Goal: Information Seeking & Learning: Learn about a topic

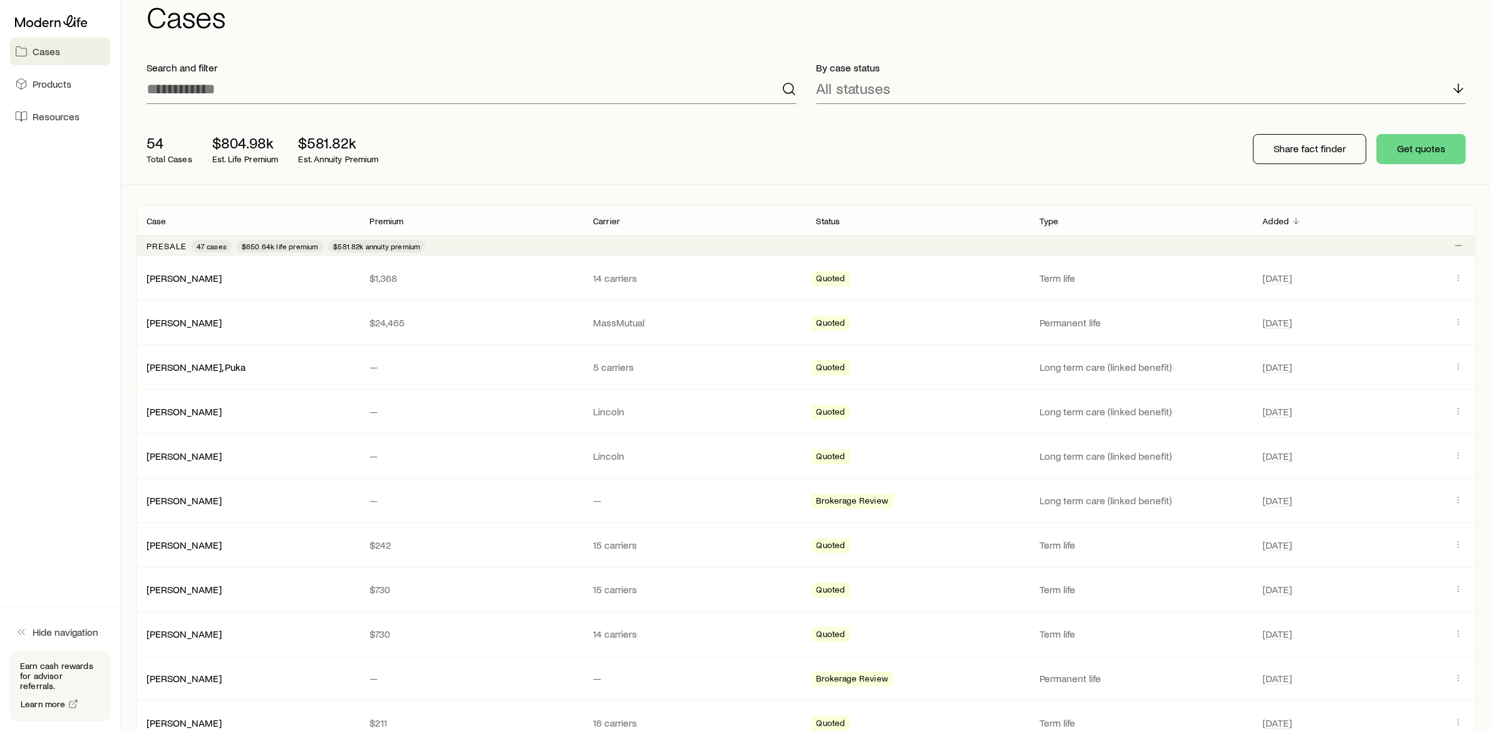
scroll to position [36, 0]
click at [465, 242] on div "Presale 47 cases $650.64k life premium $581.82k annuity premium" at bounding box center [807, 244] width 1340 height 20
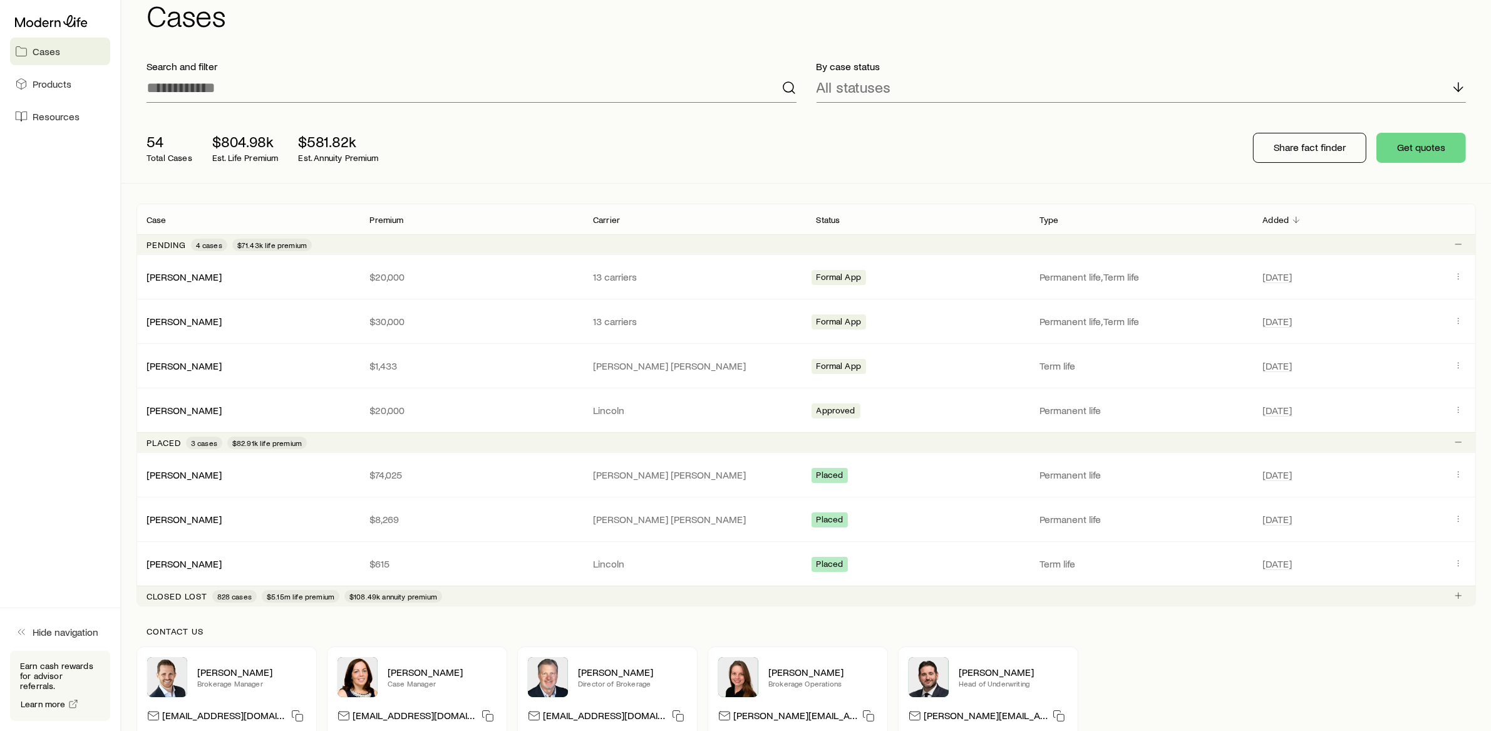
click at [465, 242] on div "Pending 4 cases $71.43k life premium" at bounding box center [807, 244] width 1340 height 20
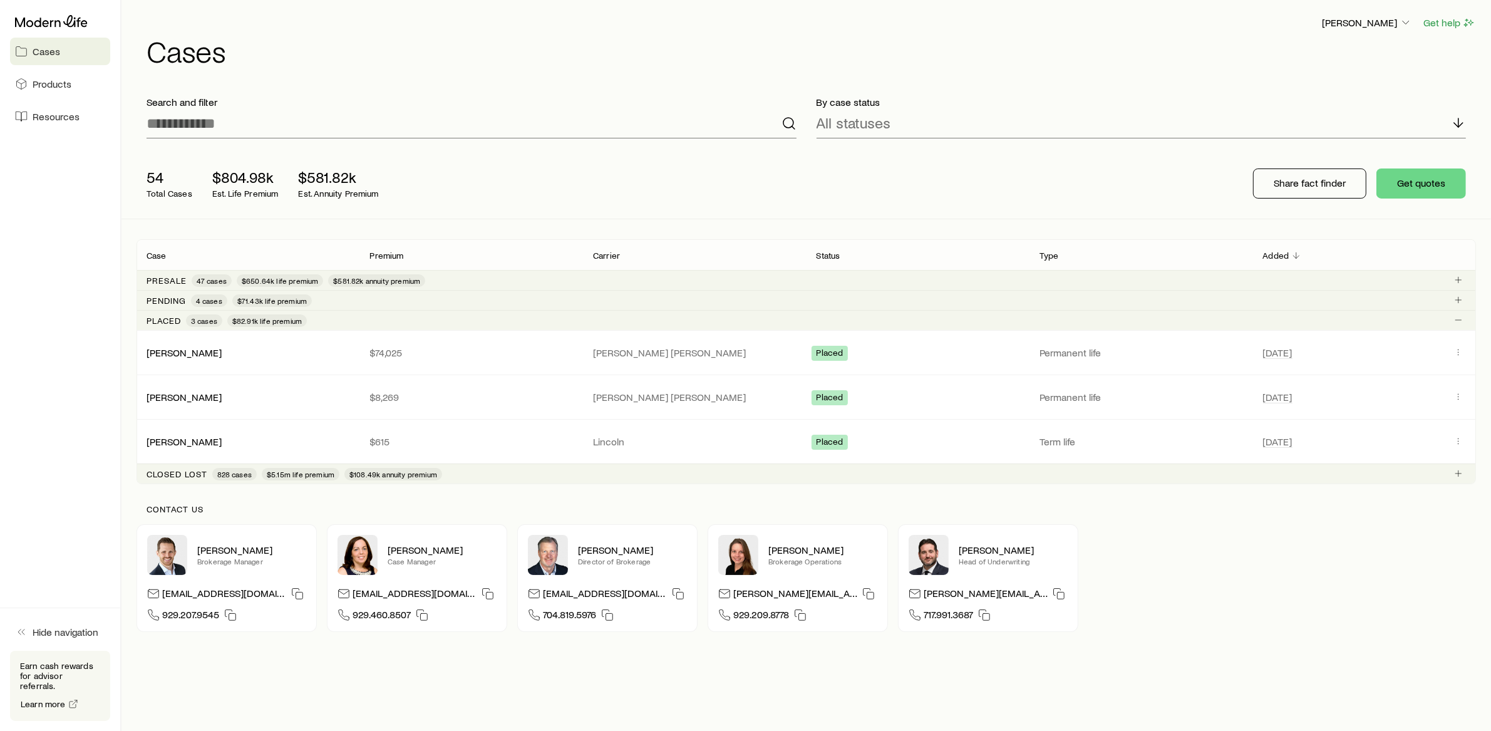
click at [420, 299] on div "Pending 4 cases $71.43k life premium" at bounding box center [807, 300] width 1340 height 20
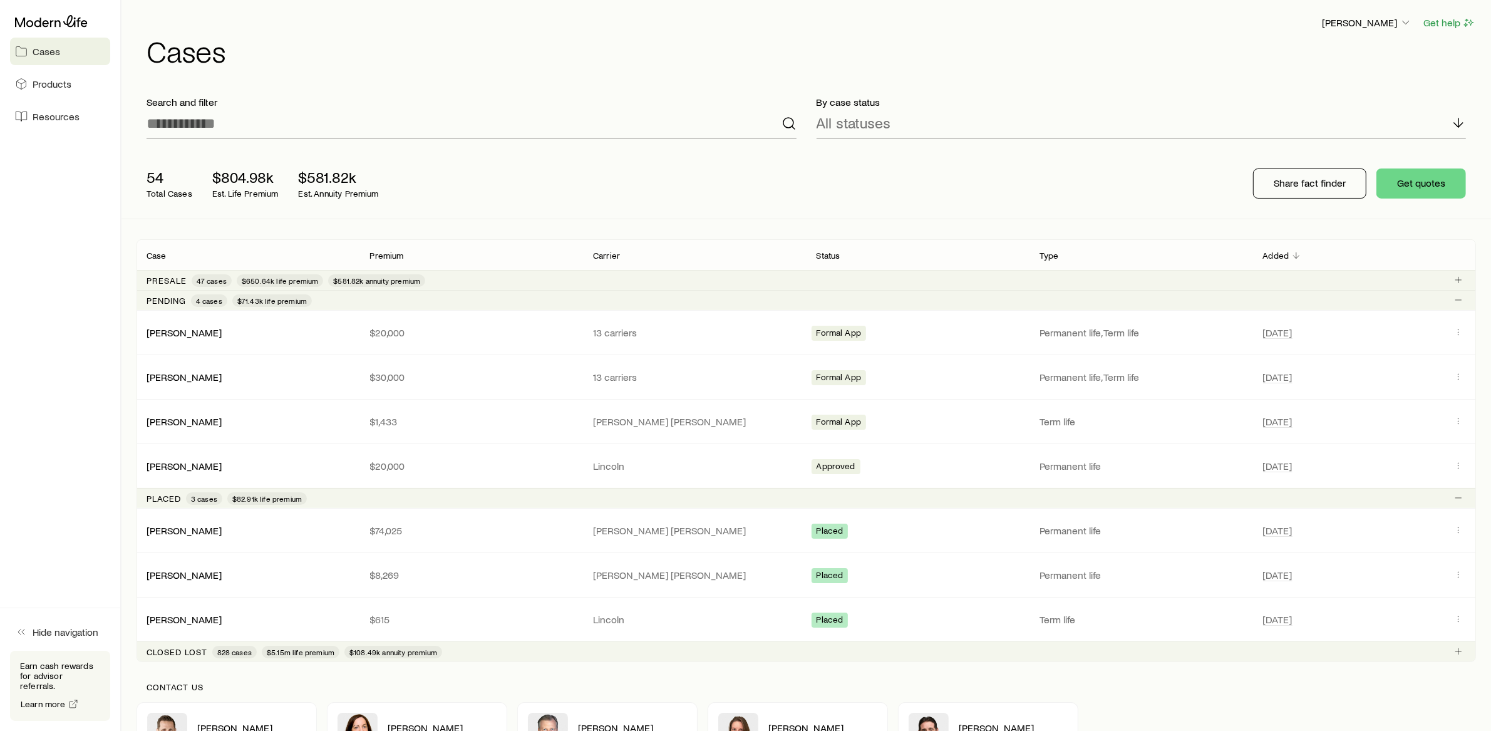
click at [388, 297] on div "Pending 4 cases $71.43k life premium" at bounding box center [807, 300] width 1340 height 20
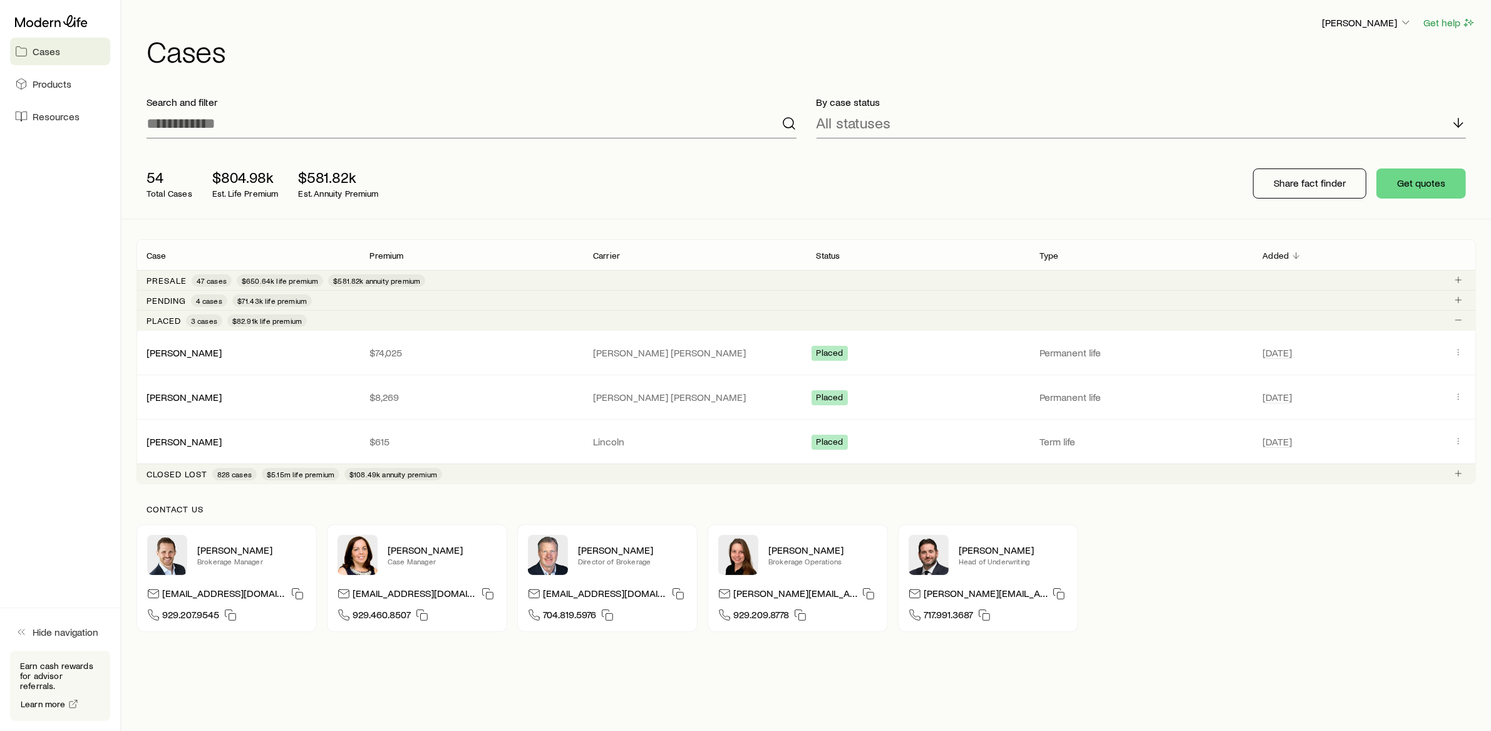
click at [447, 281] on div "Presale 47 cases $650.64k life premium $581.82k annuity premium" at bounding box center [807, 280] width 1340 height 20
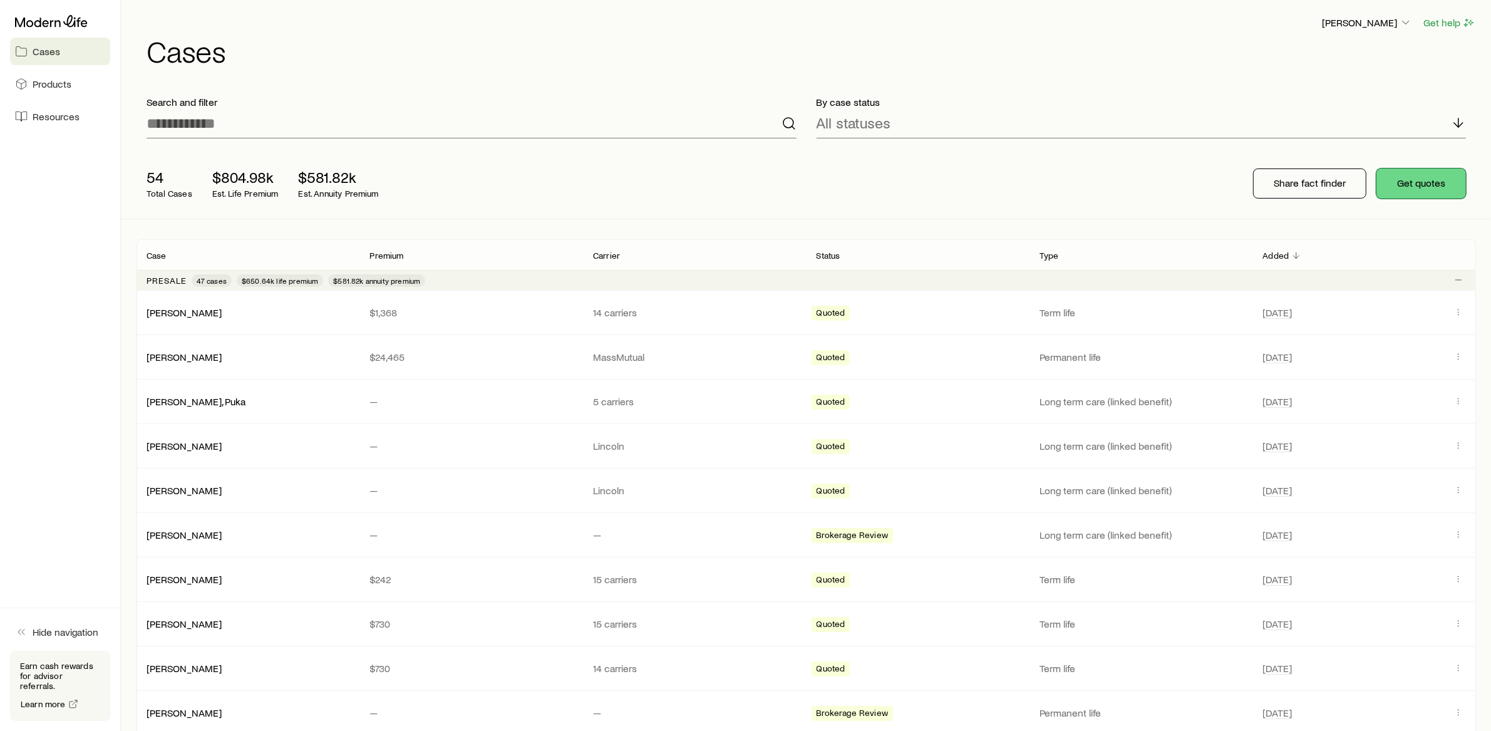
click at [1404, 187] on button "Get quotes" at bounding box center [1422, 183] width 90 height 30
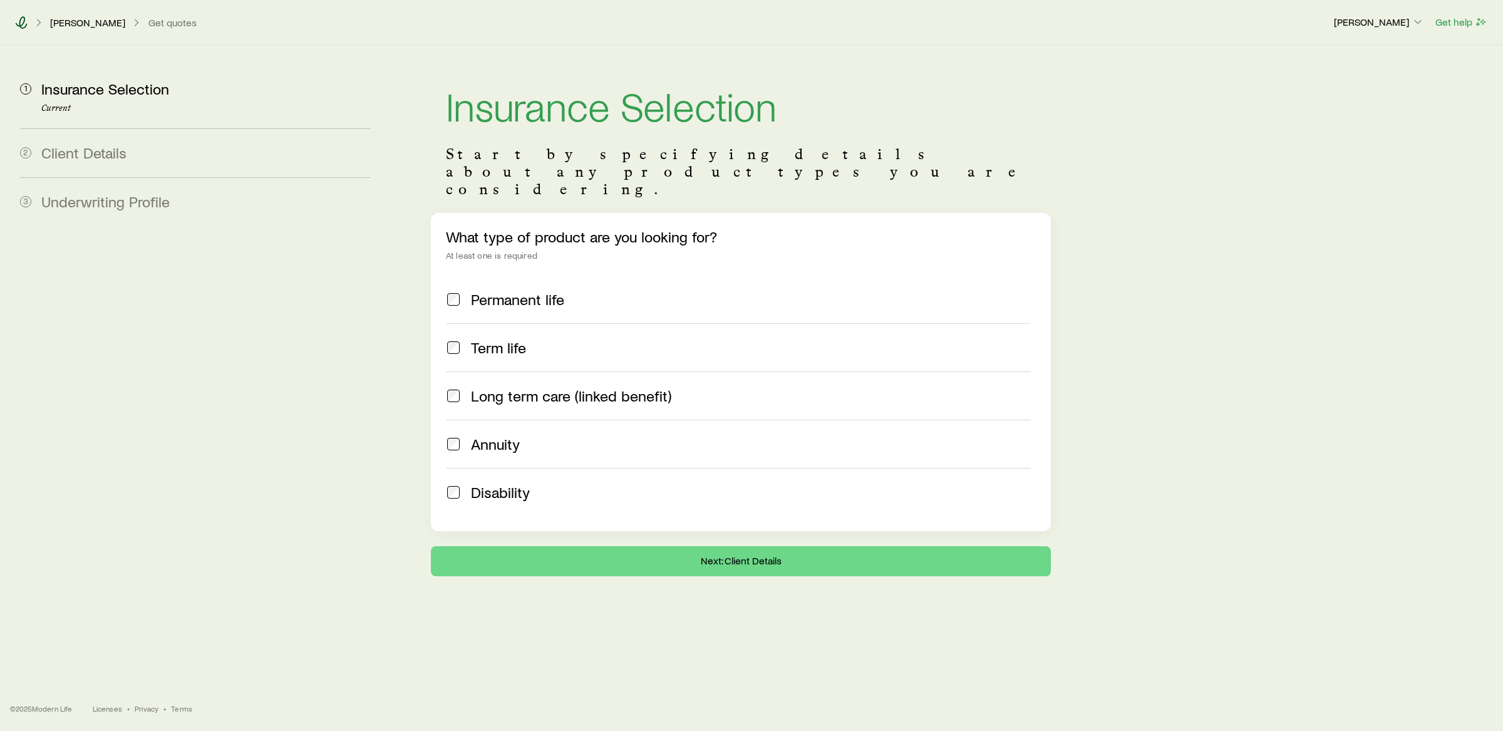
click at [20, 26] on icon at bounding box center [22, 22] width 12 height 13
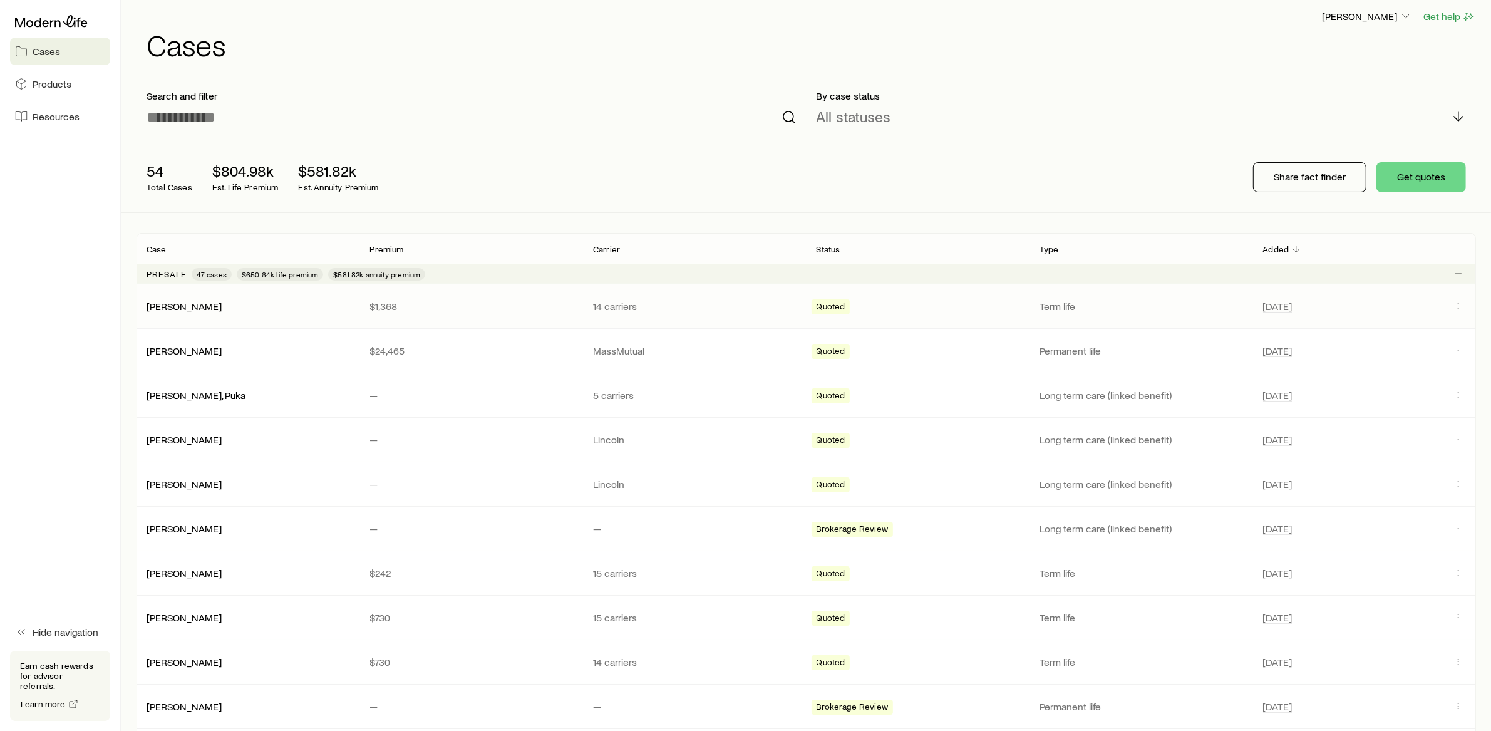
scroll to position [29, 0]
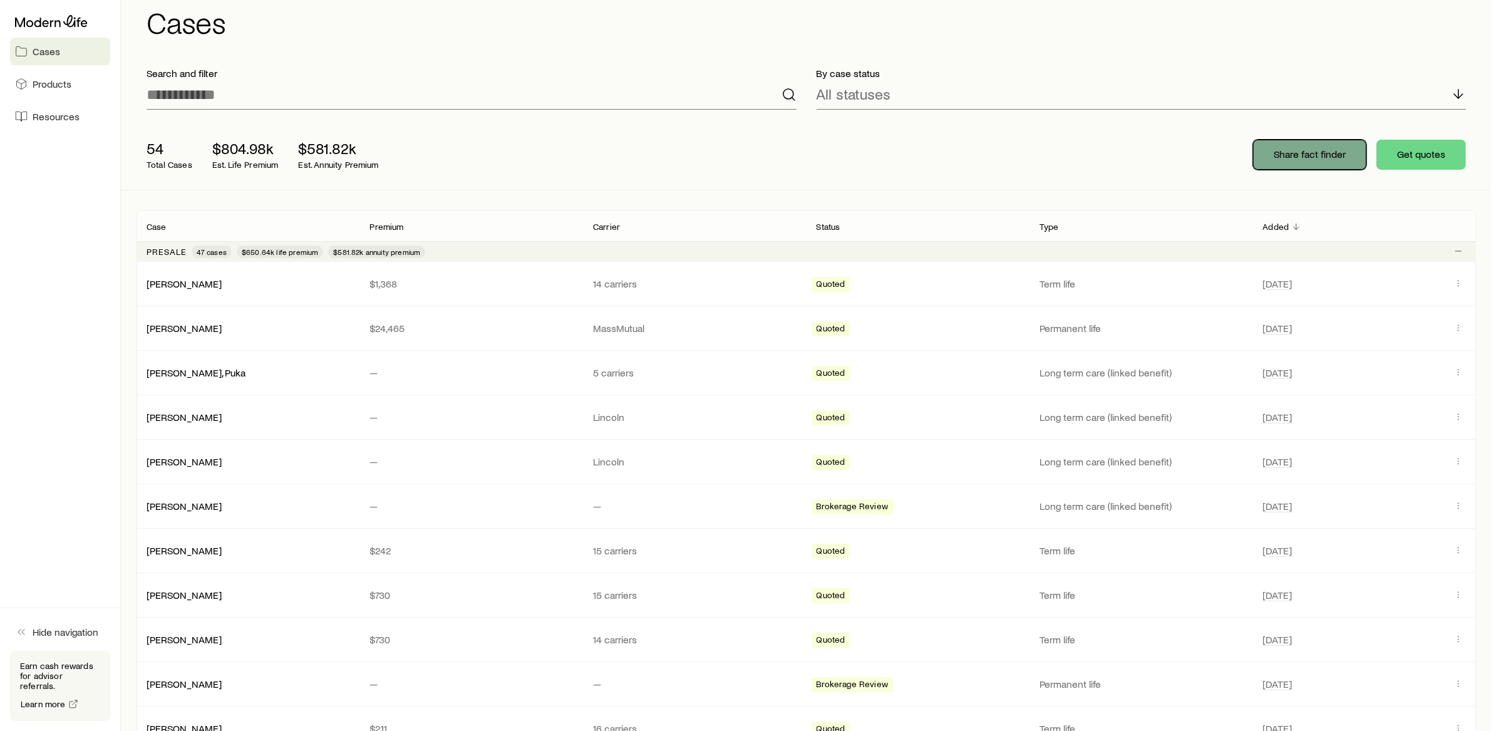
click at [1311, 155] on p "Share fact finder" at bounding box center [1310, 154] width 72 height 13
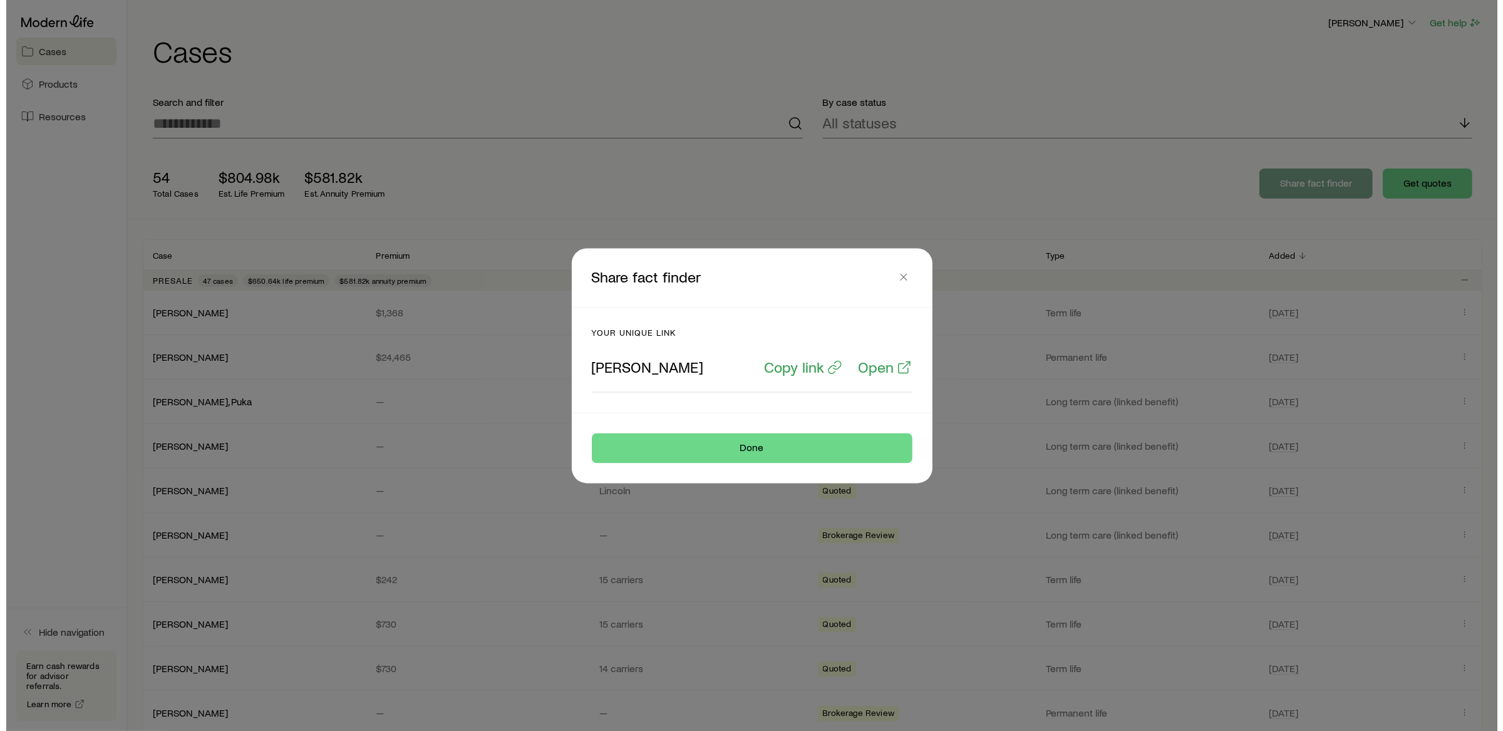
scroll to position [0, 0]
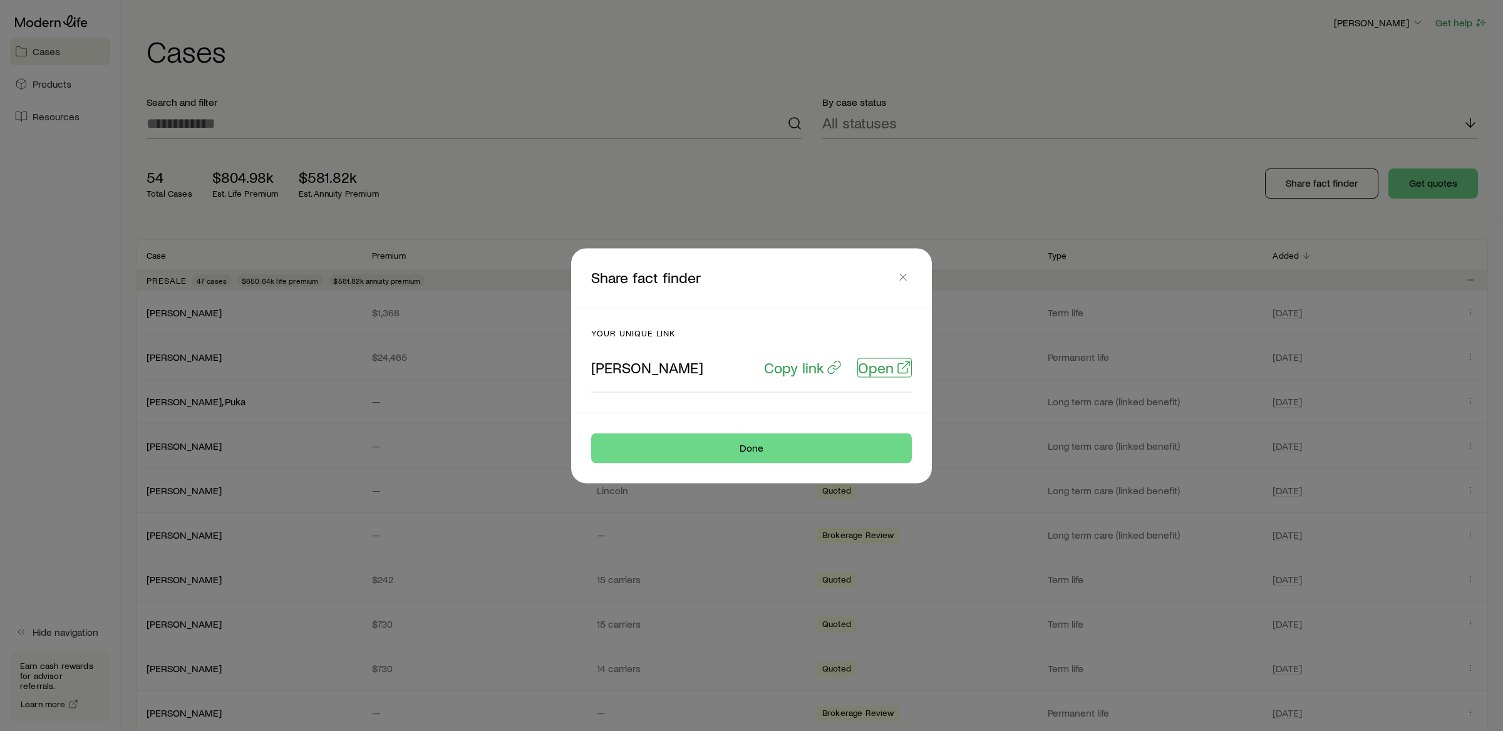
click at [891, 368] on p "Open" at bounding box center [876, 367] width 36 height 18
click at [907, 276] on icon "button" at bounding box center [903, 277] width 13 height 13
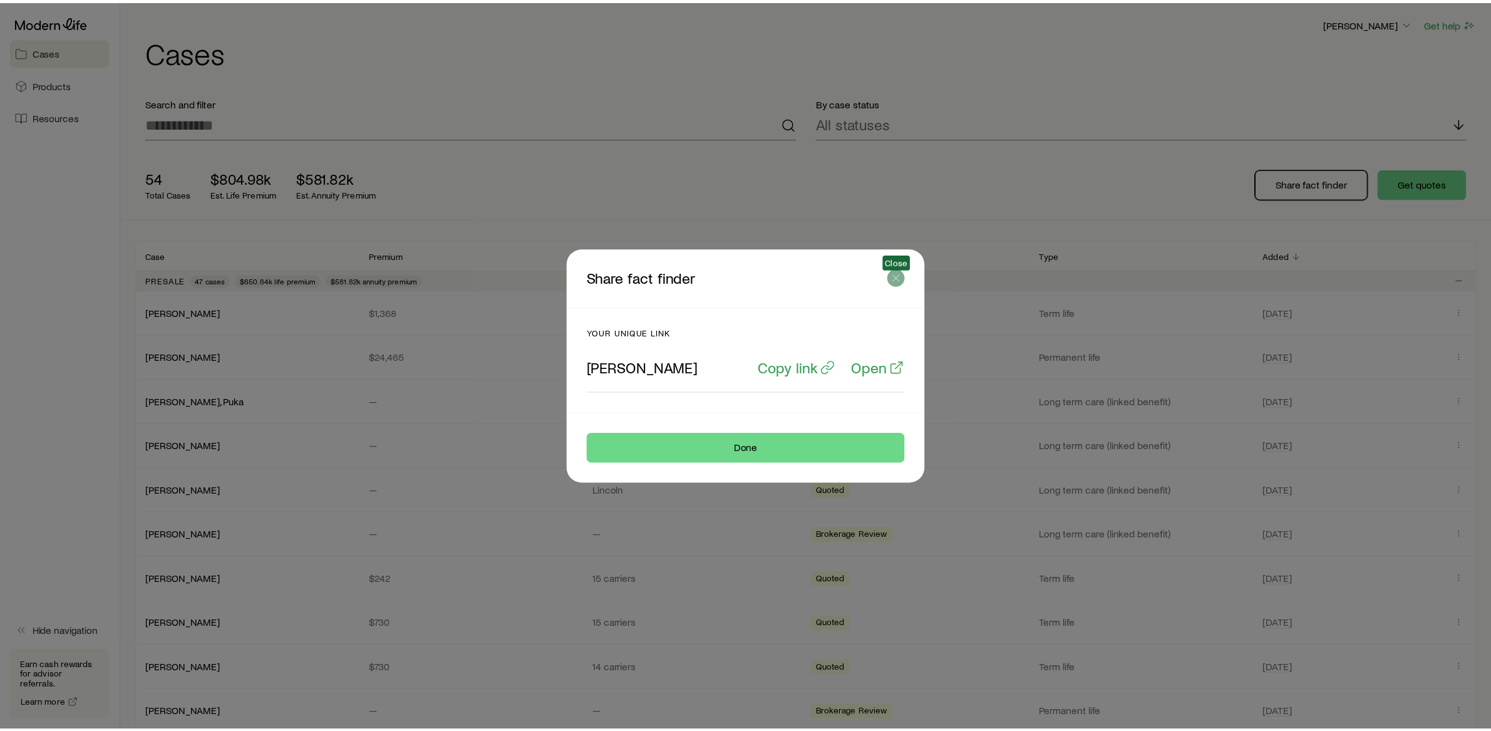
scroll to position [29, 0]
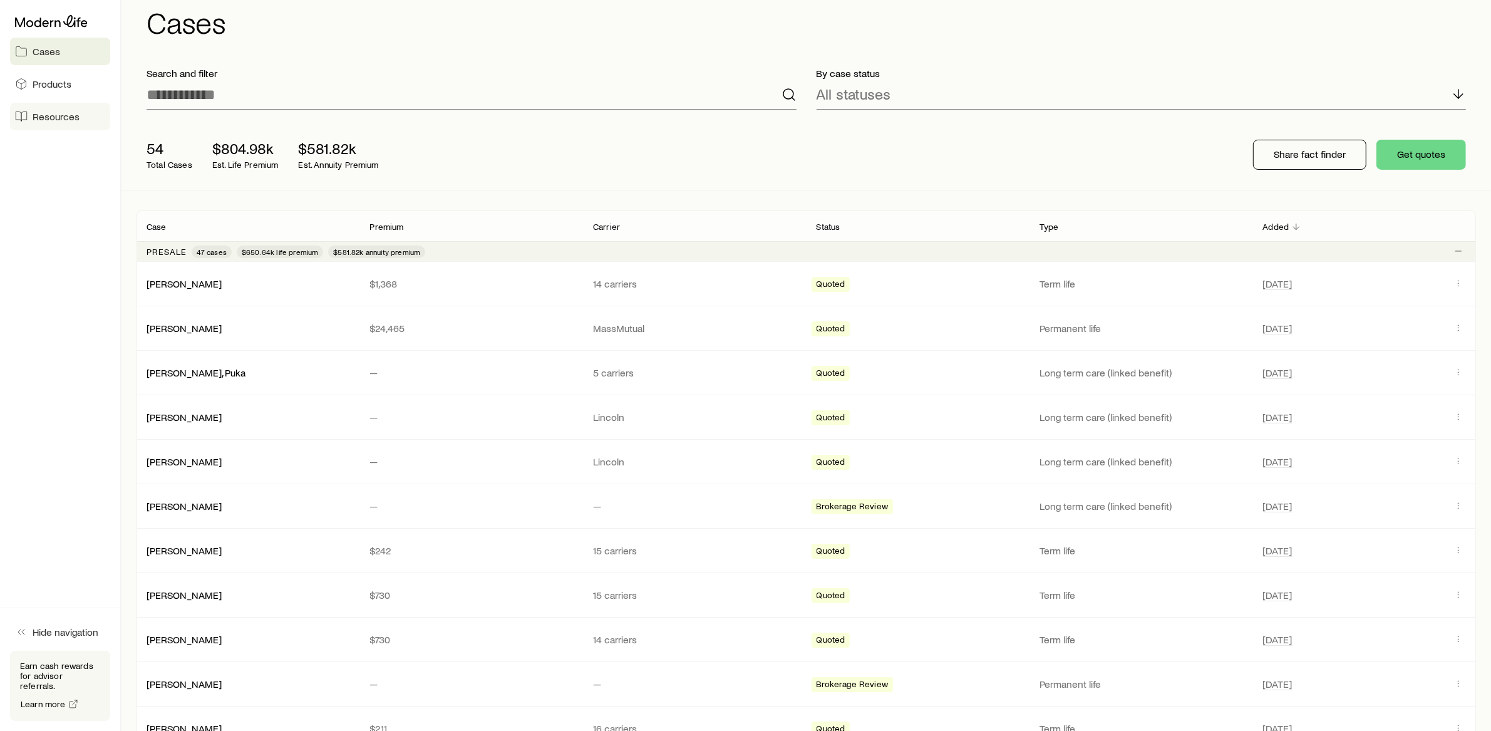
click at [58, 121] on span "Resources" at bounding box center [56, 116] width 47 height 13
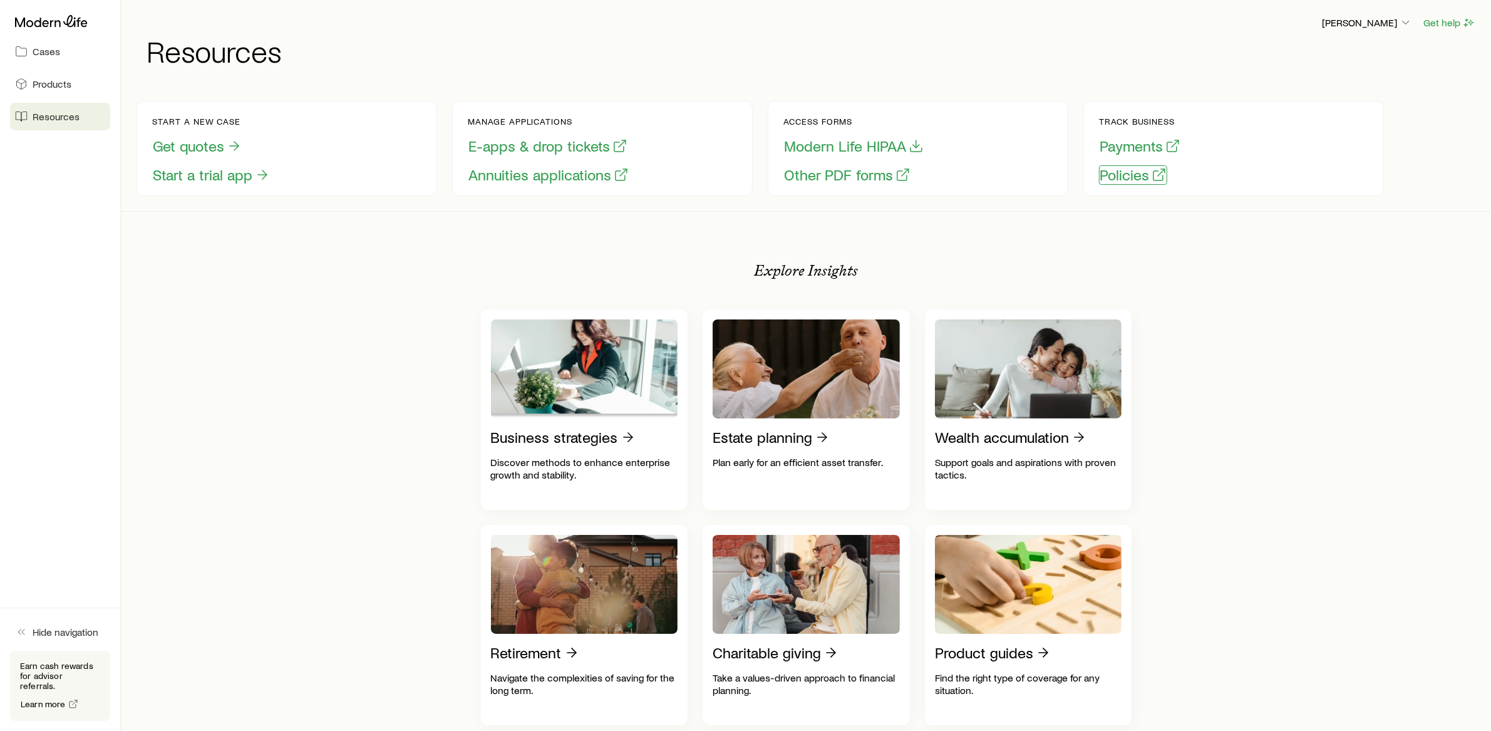
click at [1130, 172] on button "Policies" at bounding box center [1133, 174] width 68 height 19
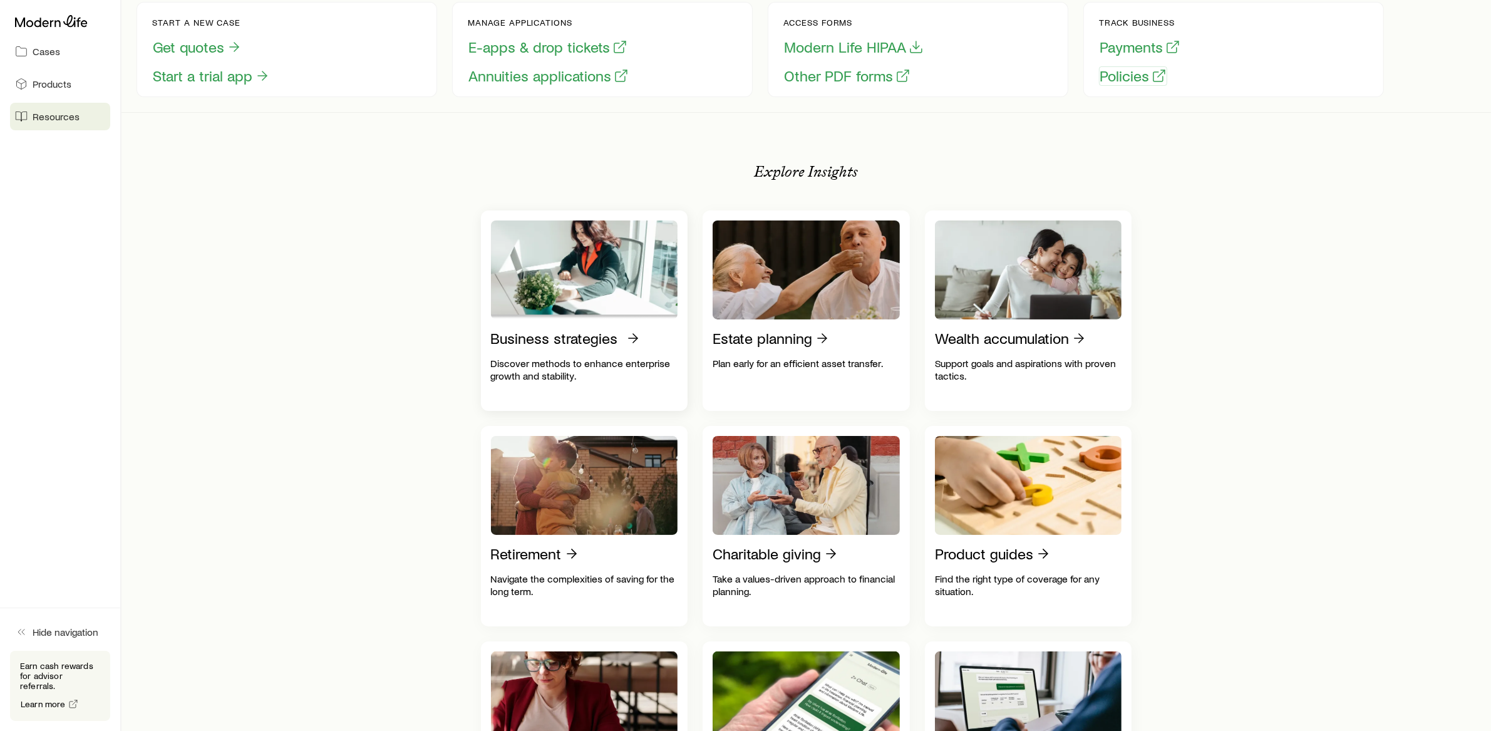
scroll to position [131, 0]
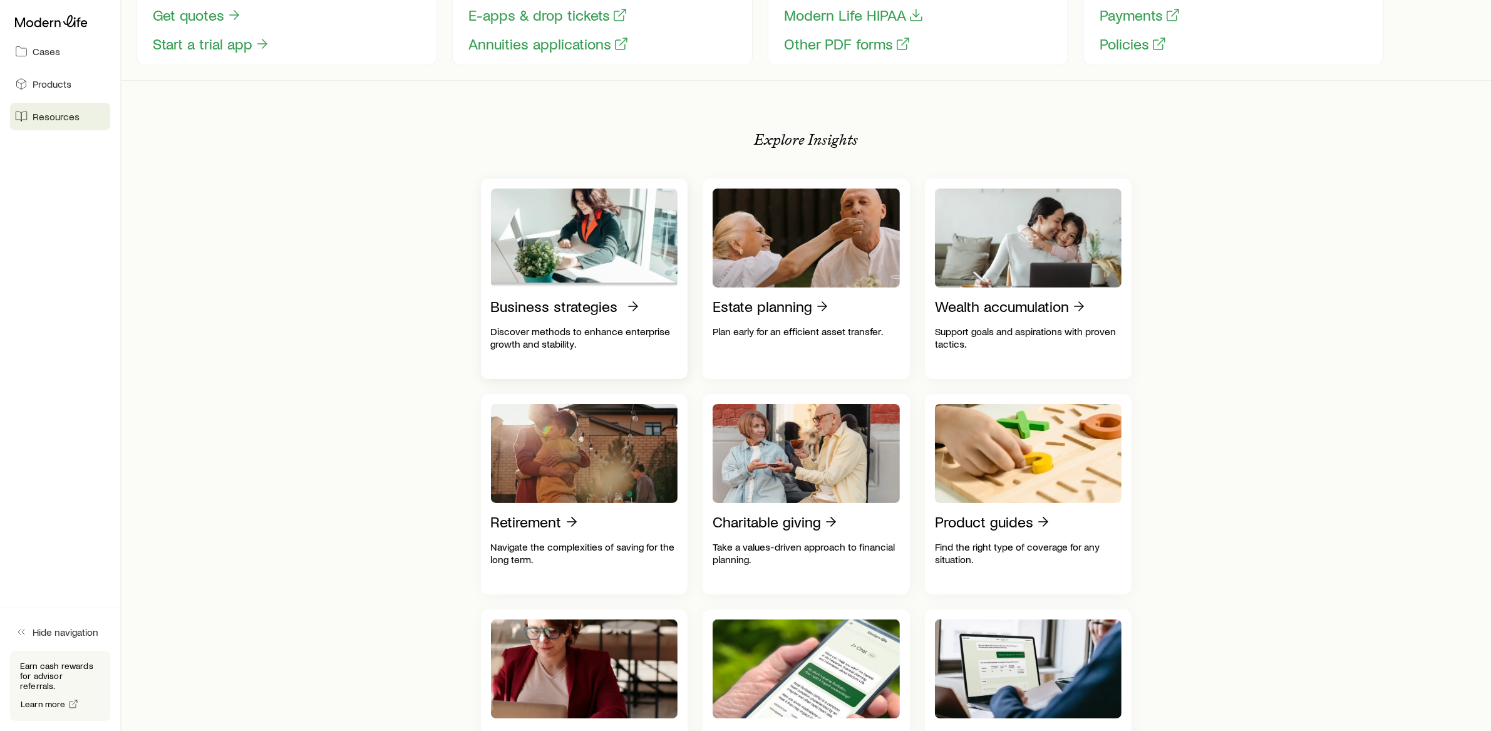
click at [610, 315] on p "Business strategies" at bounding box center [554, 306] width 127 height 18
